Goal: Task Accomplishment & Management: Use online tool/utility

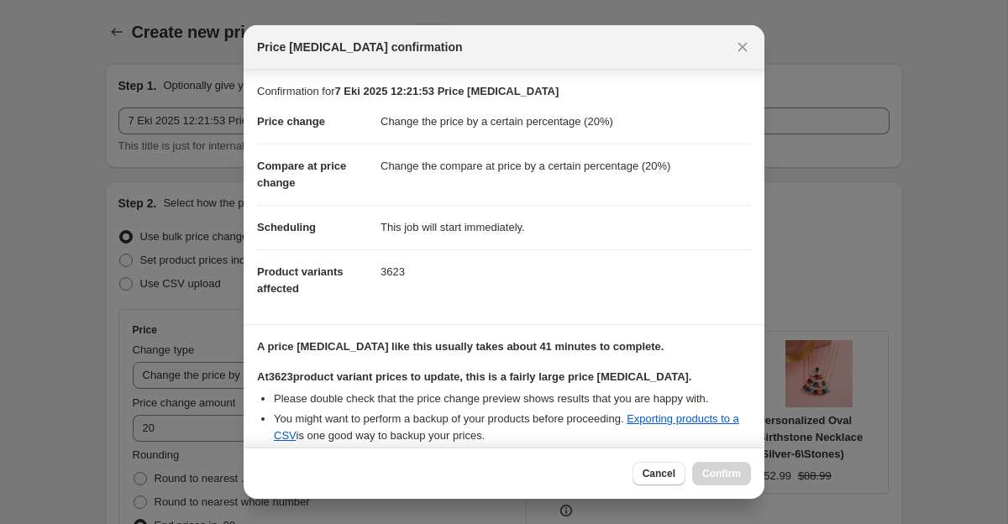
select select "percentage"
select select "collection"
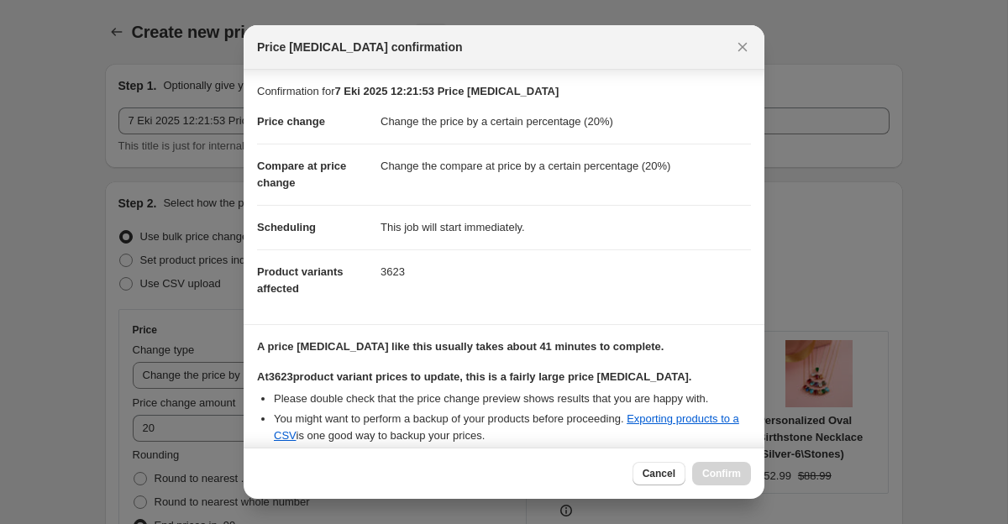
select select "collection"
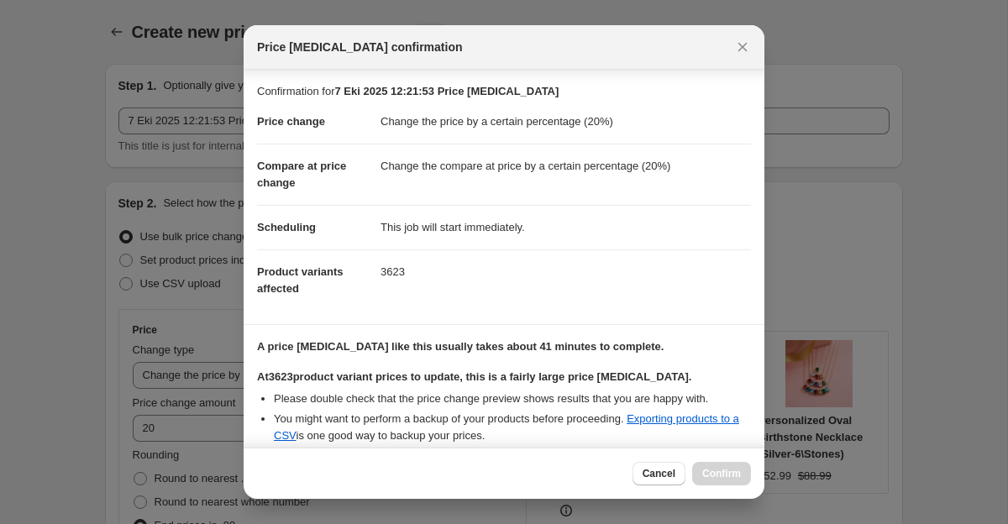
select select "collection"
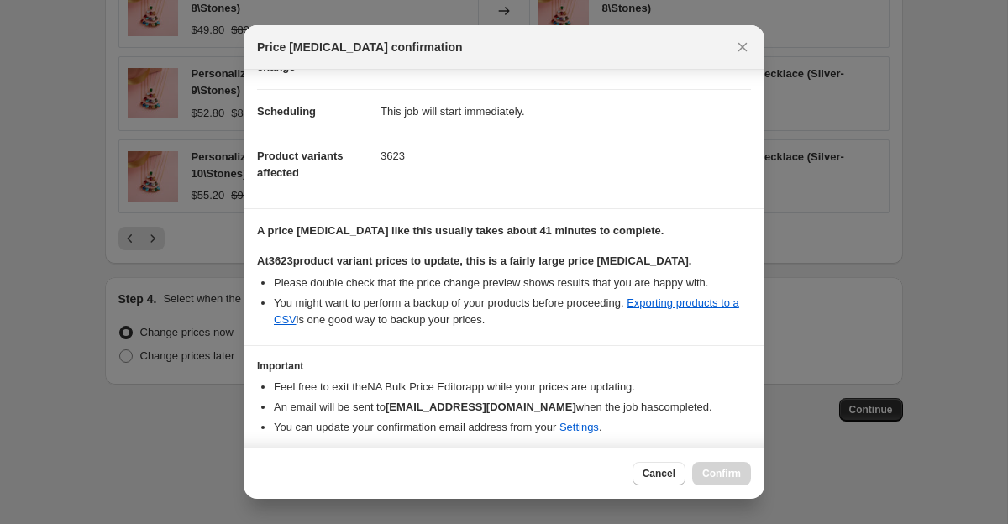
scroll to position [172, 0]
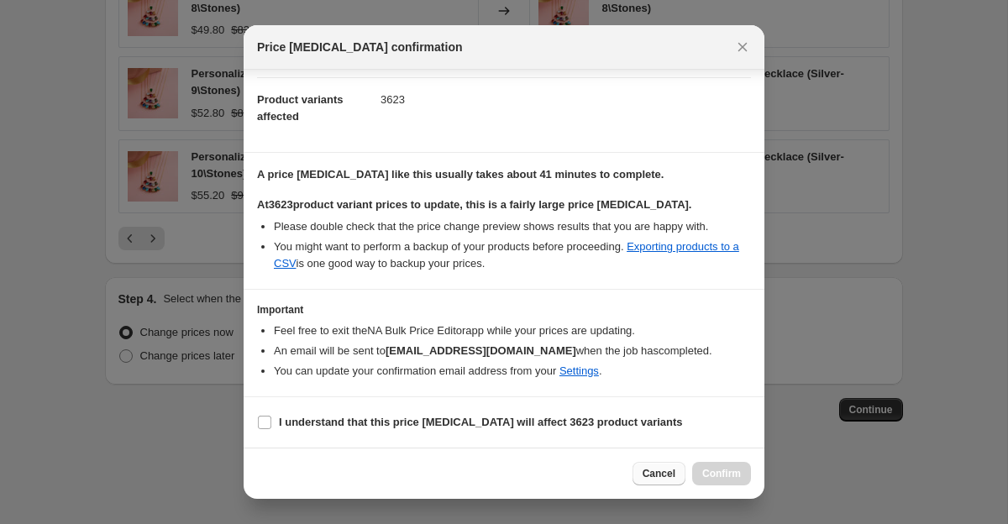
click at [650, 477] on span "Cancel" at bounding box center [659, 473] width 33 height 13
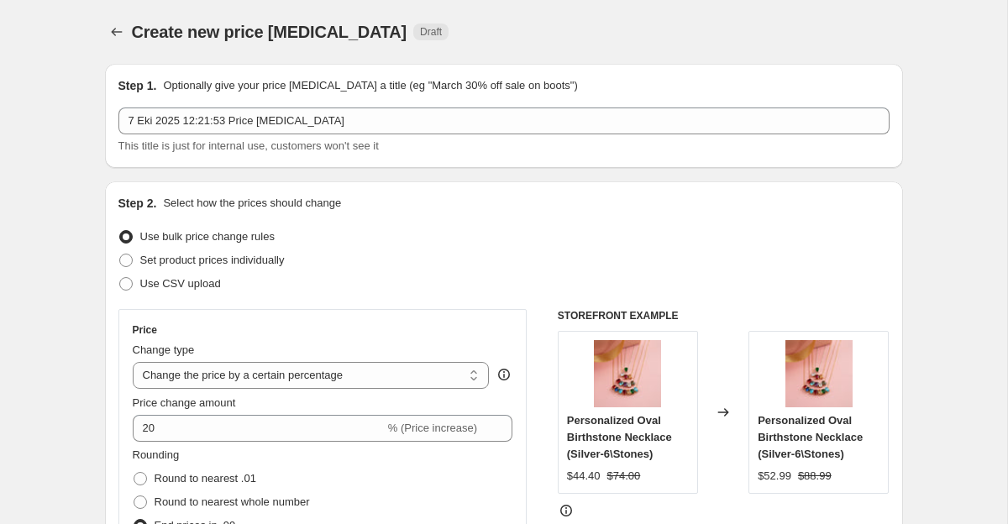
scroll to position [1915, 0]
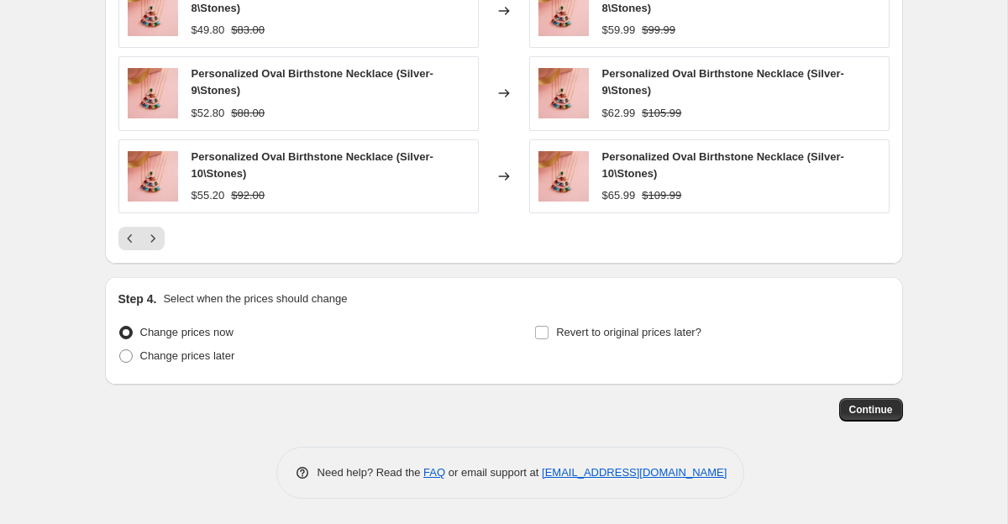
click at [328, 160] on span "Personalized Oval Birthstone Necklace (Silver-10\Stones)" at bounding box center [313, 164] width 242 height 29
copy span "Personalized Oval Birthstone Necklace (Silver-10\Stones)"
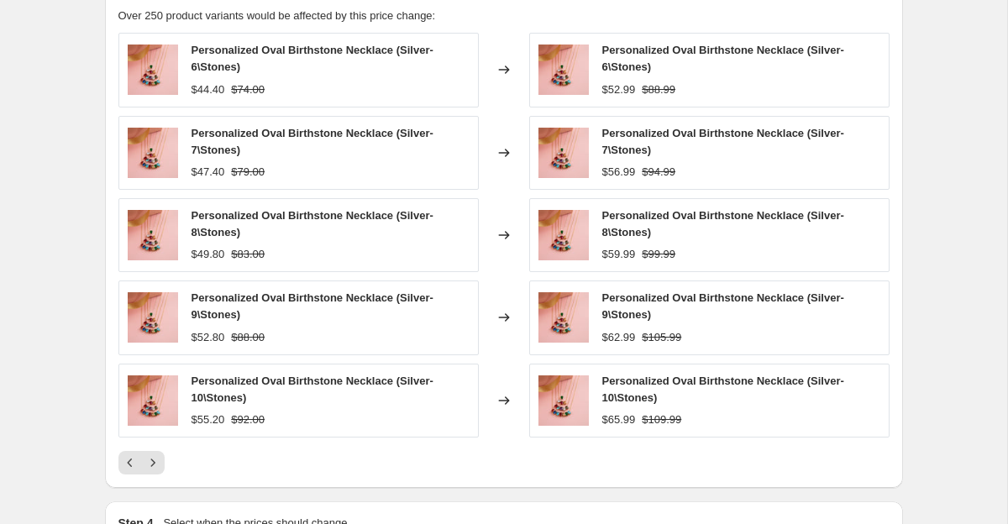
scroll to position [1690, 0]
click at [129, 466] on icon "Previous" at bounding box center [129, 464] width 5 height 8
drag, startPoint x: 398, startPoint y: 52, endPoint x: 187, endPoint y: 46, distance: 211.0
click at [187, 46] on div "Personalized Oval Birthstone Necklace (Silver-1\Stone) $25.80 $43.00" at bounding box center [298, 71] width 361 height 74
copy span "Personalized Oval Birthstone Necklace"
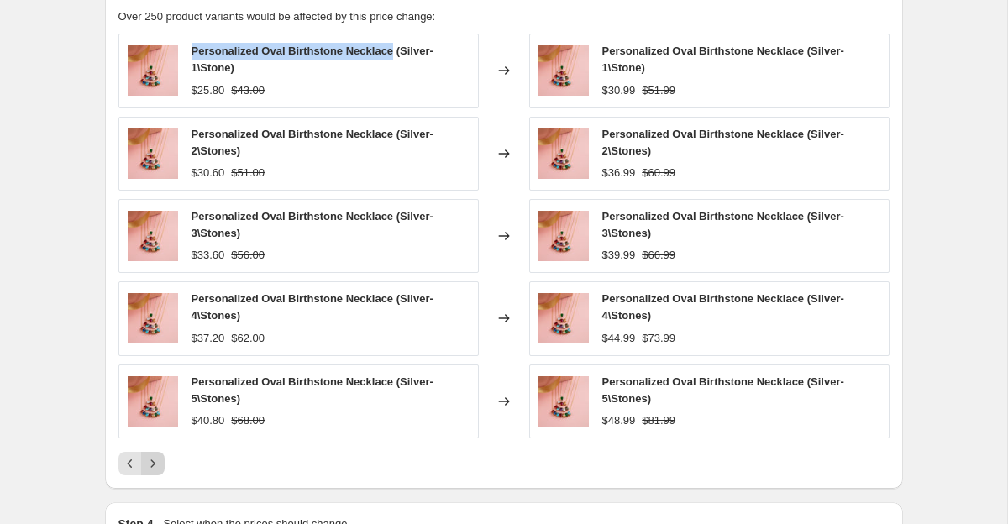
click at [154, 455] on icon "Next" at bounding box center [153, 463] width 17 height 17
click at [148, 471] on icon "Next" at bounding box center [153, 463] width 17 height 17
click at [155, 469] on icon "Next" at bounding box center [153, 463] width 17 height 17
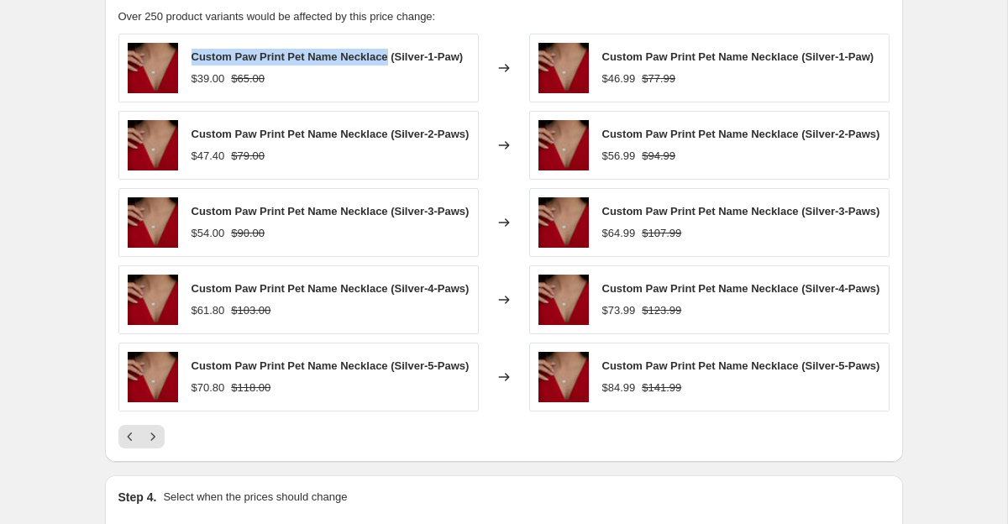
drag, startPoint x: 392, startPoint y: 51, endPoint x: 185, endPoint y: 50, distance: 206.7
click at [185, 50] on div "Custom Paw Print Pet Name Necklace (Silver-1-Paw) $39.00 $65.00" at bounding box center [298, 68] width 361 height 69
copy span "Custom Paw Print Pet Name Necklace"
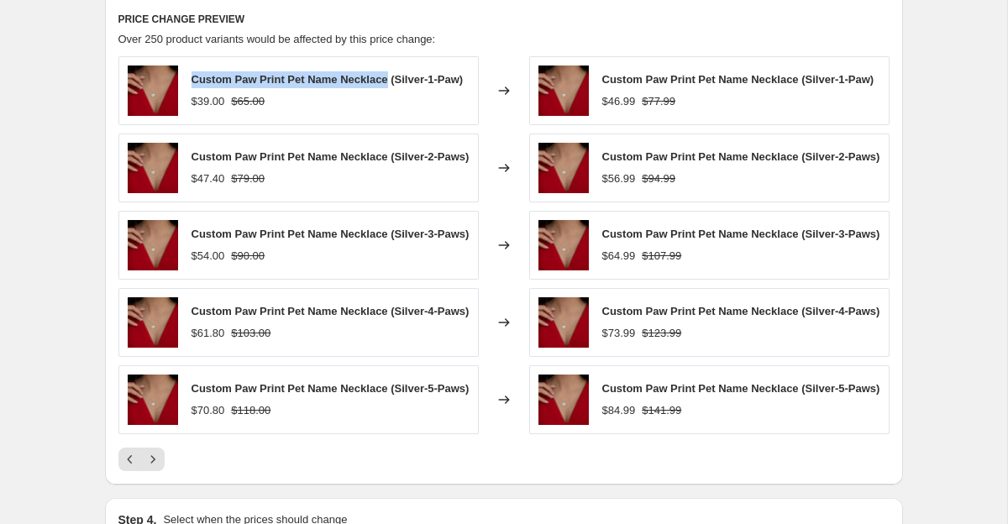
scroll to position [1666, 0]
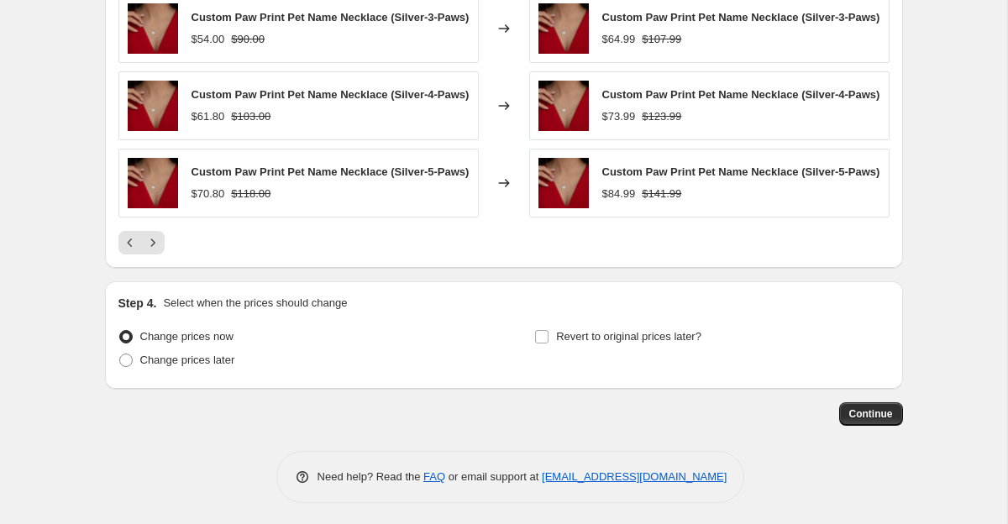
scroll to position [1887, 0]
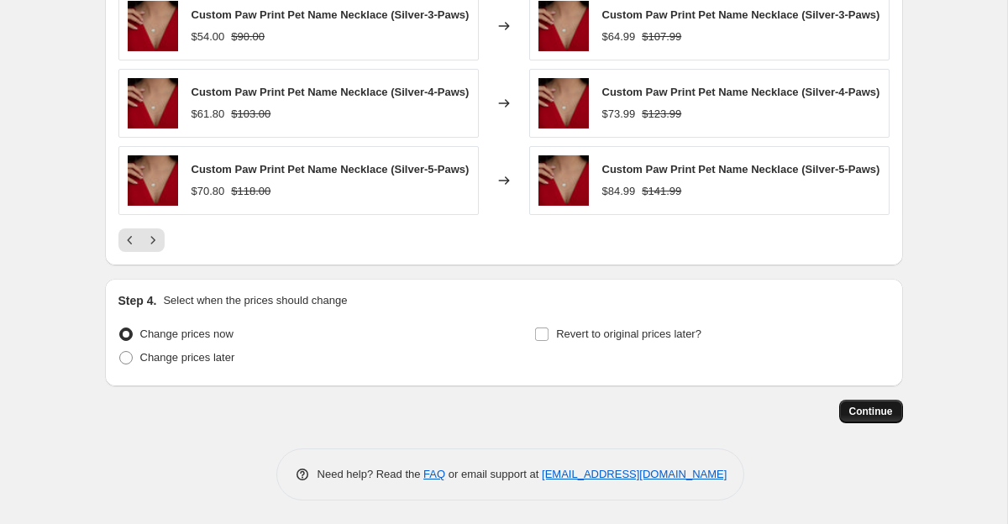
click at [861, 418] on span "Continue" at bounding box center [872, 411] width 44 height 13
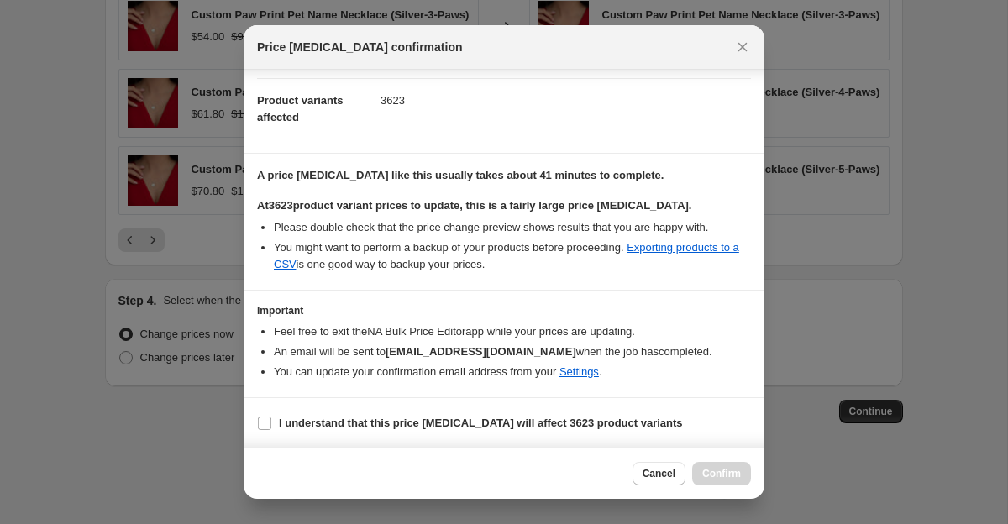
scroll to position [172, 0]
click at [302, 418] on b "I understand that this price change job will affect 3623 product variants" at bounding box center [481, 422] width 404 height 13
click at [271, 418] on input "I understand that this price change job will affect 3623 product variants" at bounding box center [264, 422] width 13 height 13
checkbox input "true"
click at [750, 45] on icon "Close" at bounding box center [742, 47] width 17 height 17
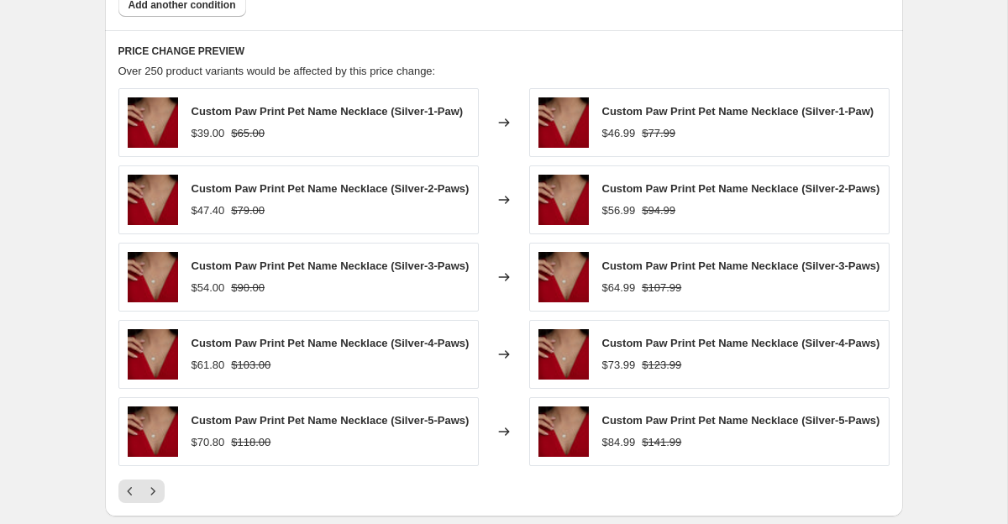
scroll to position [1628, 0]
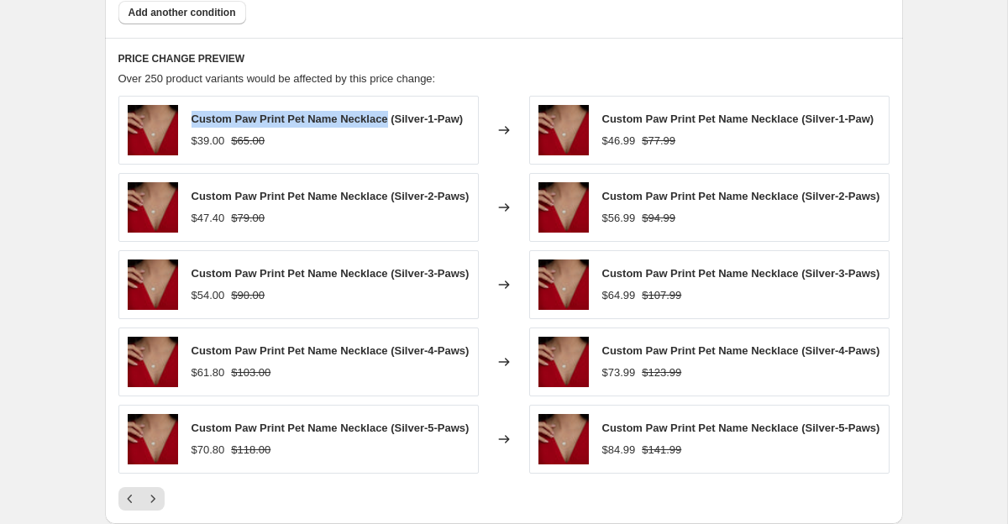
drag, startPoint x: 393, startPoint y: 115, endPoint x: 187, endPoint y: 115, distance: 206.7
click at [187, 114] on div "Custom Paw Print Pet Name Necklace (Silver-1-Paw) $39.00 $65.00" at bounding box center [298, 130] width 361 height 69
copy span "Custom Paw Print Pet Name Necklace"
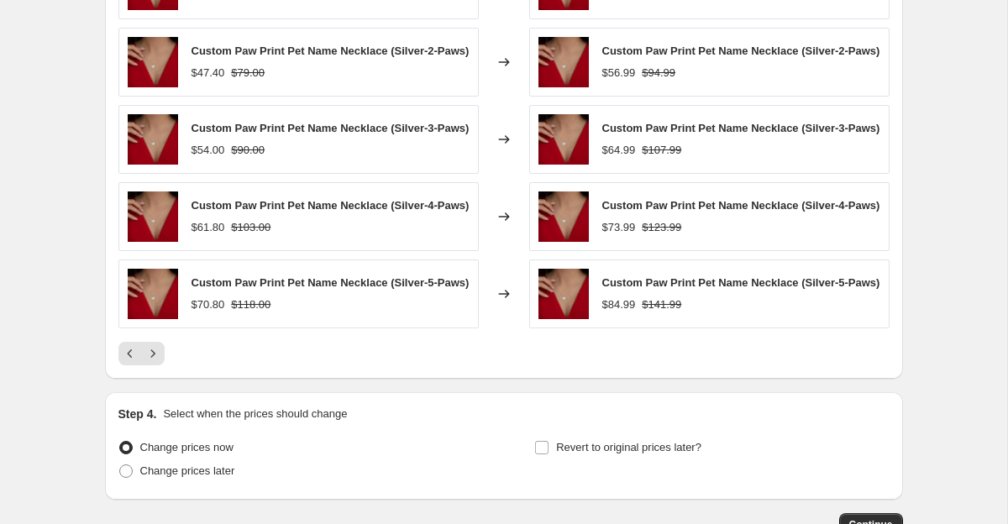
scroll to position [1915, 0]
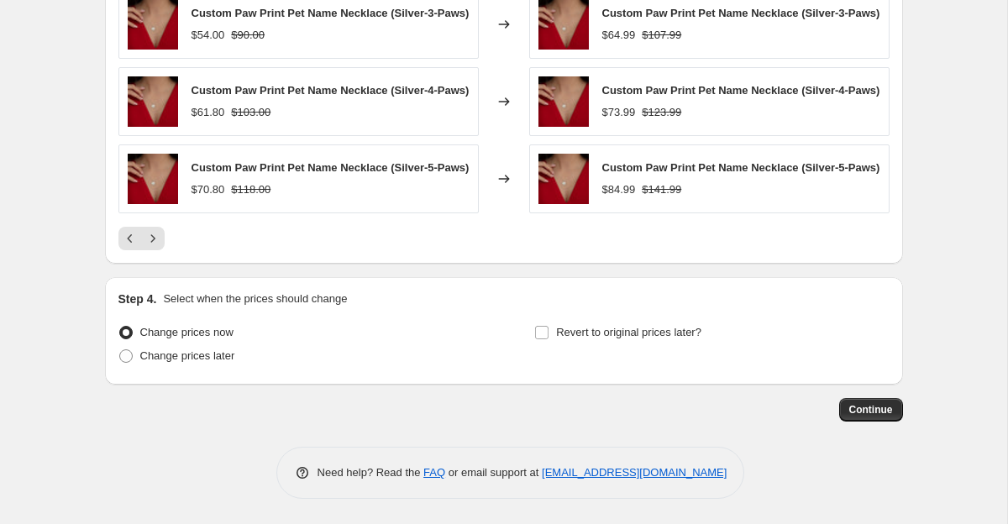
click at [867, 413] on span "Continue" at bounding box center [872, 409] width 44 height 13
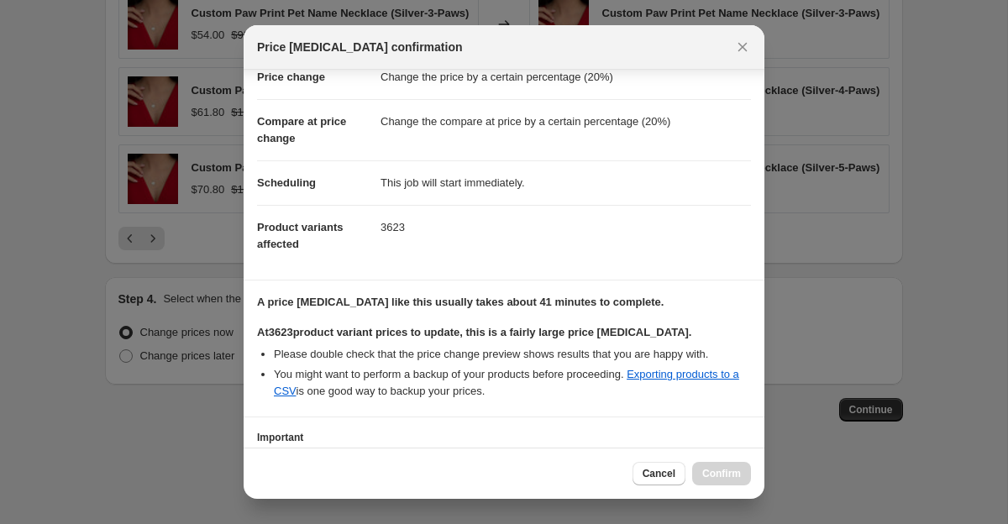
scroll to position [172, 0]
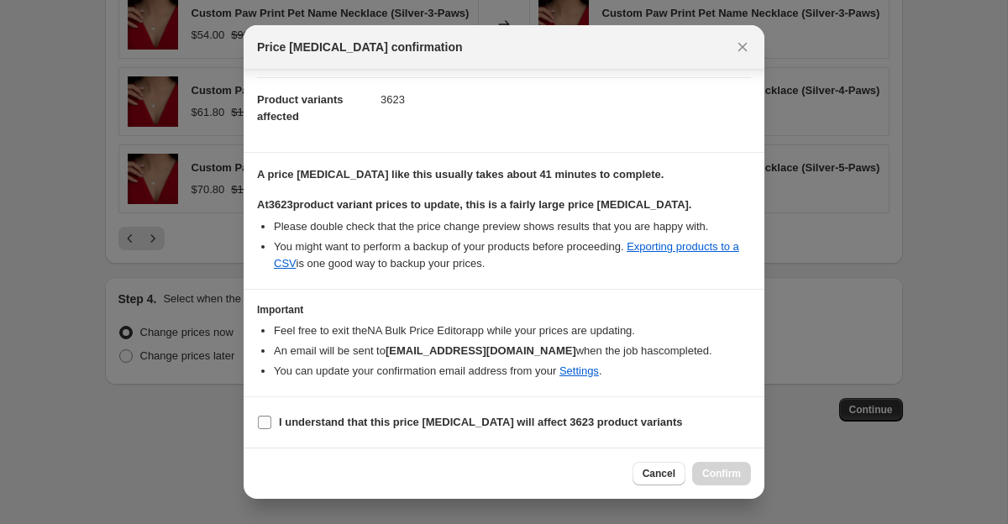
click at [292, 420] on b "I understand that this price change job will affect 3623 product variants" at bounding box center [481, 422] width 404 height 13
click at [271, 420] on input "I understand that this price change job will affect 3623 product variants" at bounding box center [264, 422] width 13 height 13
checkbox input "true"
click at [709, 465] on button "Confirm" at bounding box center [721, 474] width 59 height 24
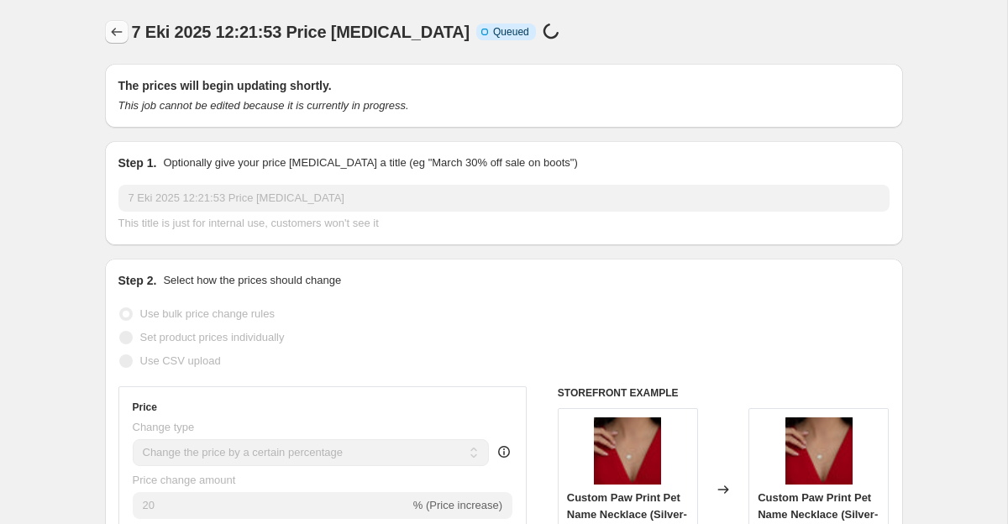
click at [108, 36] on icon "Price change jobs" at bounding box center [116, 32] width 17 height 17
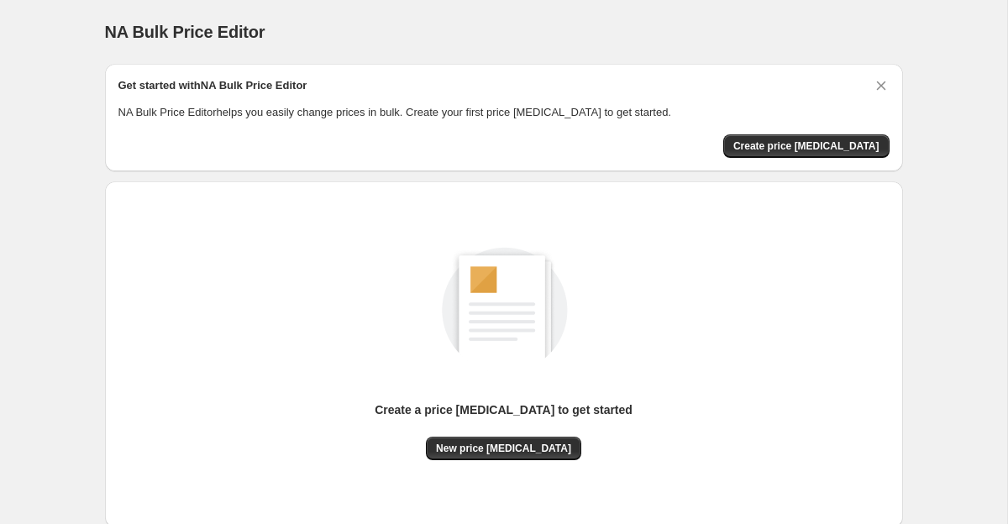
scroll to position [105, 0]
